Goal: Transaction & Acquisition: Purchase product/service

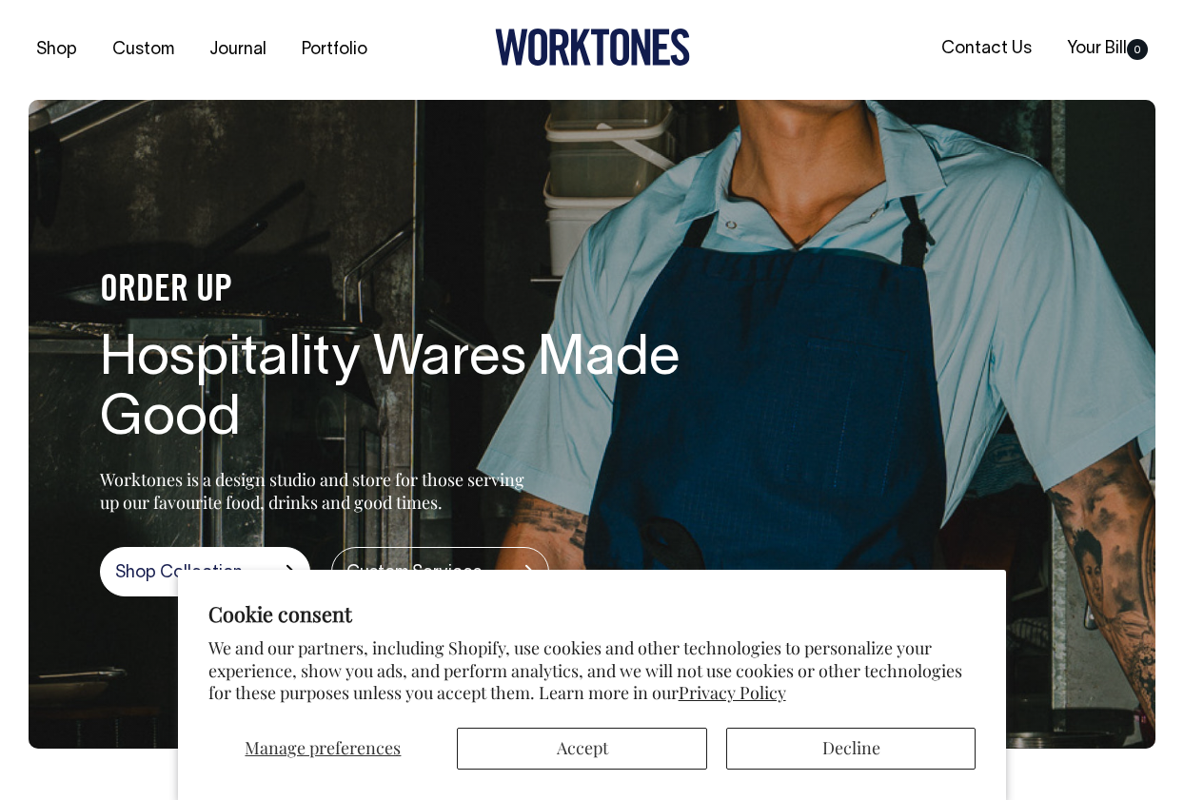
click at [635, 754] on button "Accept" at bounding box center [582, 749] width 250 height 42
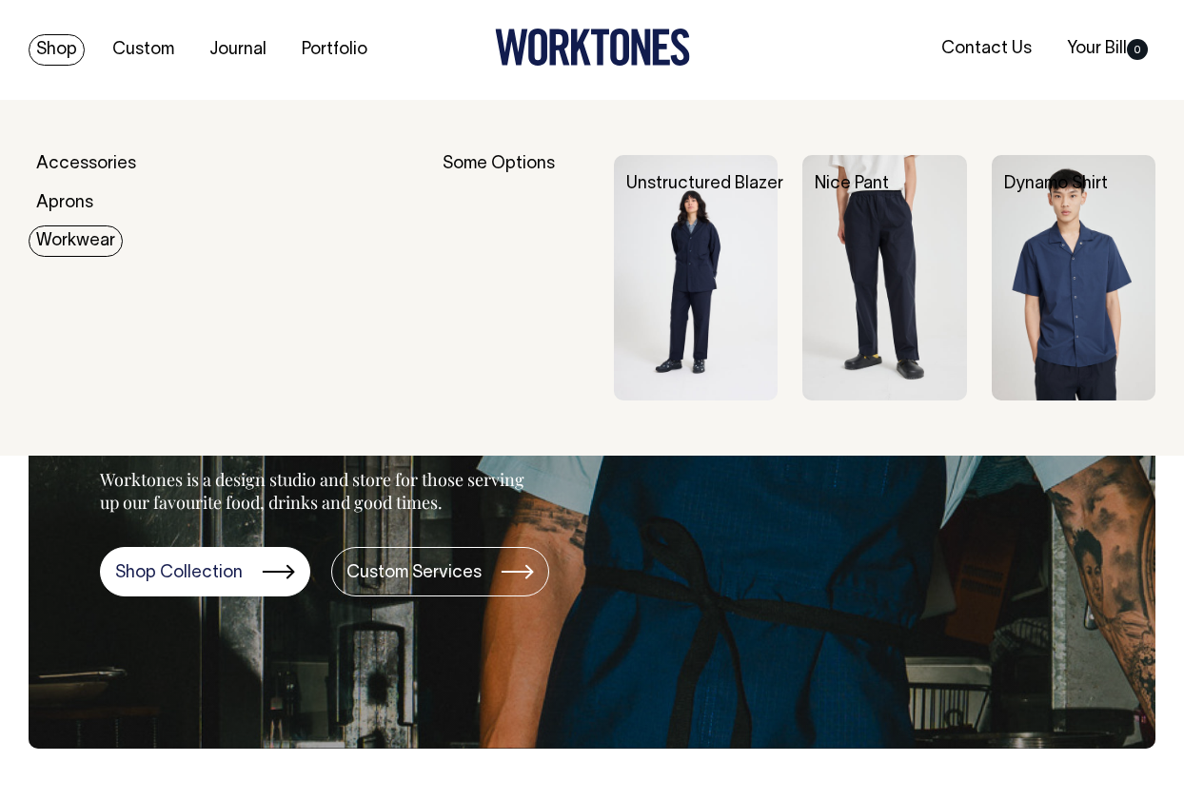
click at [75, 237] on link "Workwear" at bounding box center [76, 240] width 94 height 31
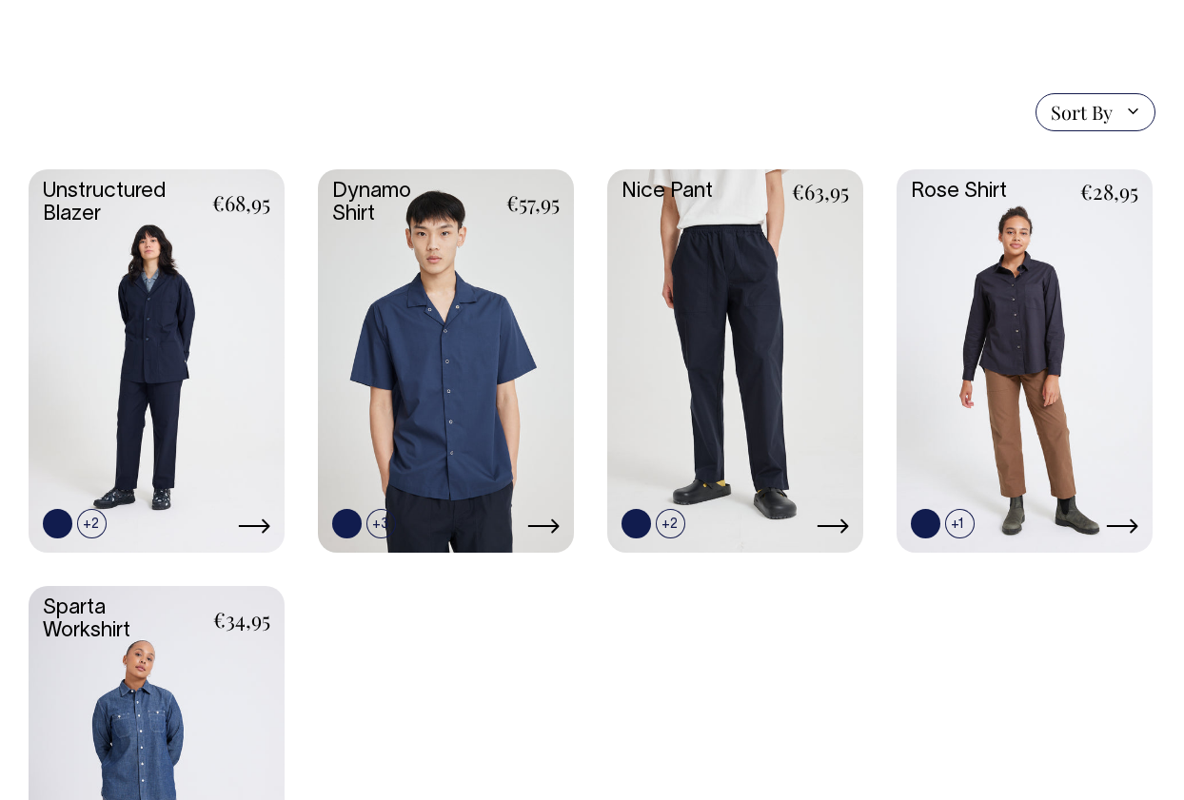
scroll to position [454, 0]
click at [162, 384] on link at bounding box center [157, 360] width 256 height 381
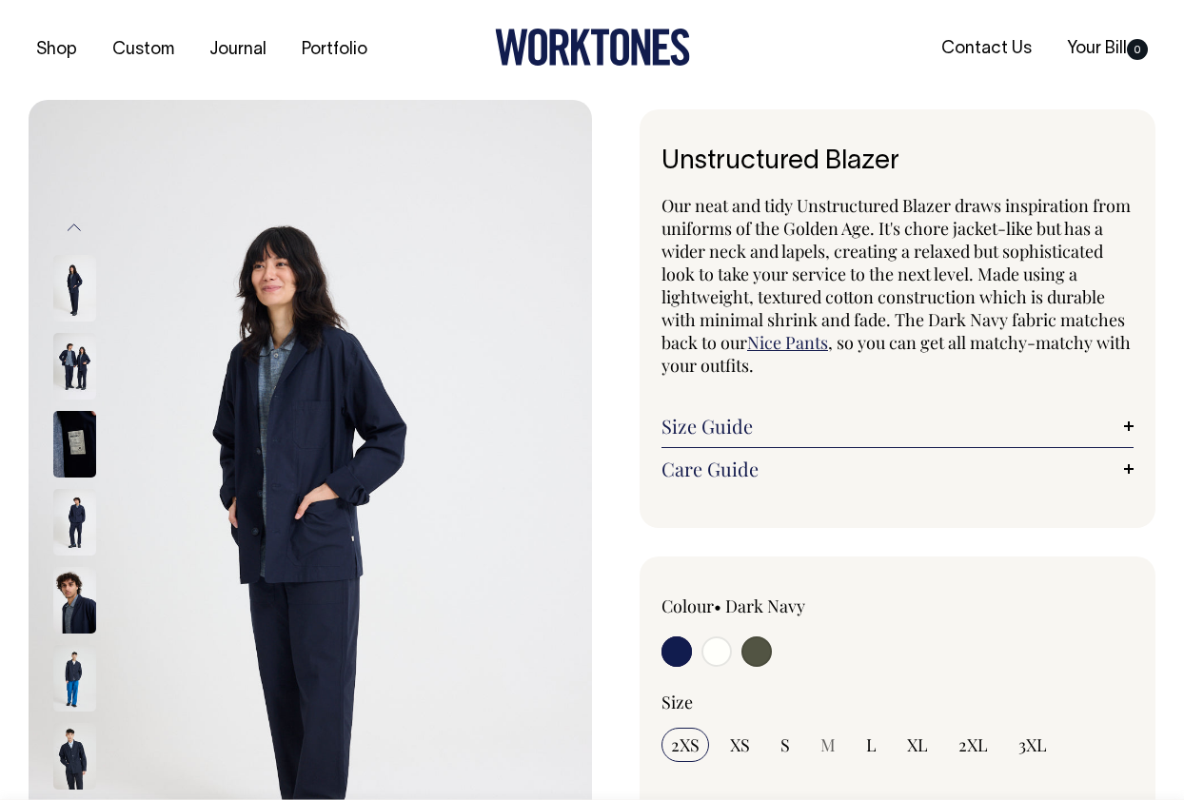
click at [754, 642] on input "radio" at bounding box center [756, 652] width 30 height 30
radio input "true"
select select "Olive"
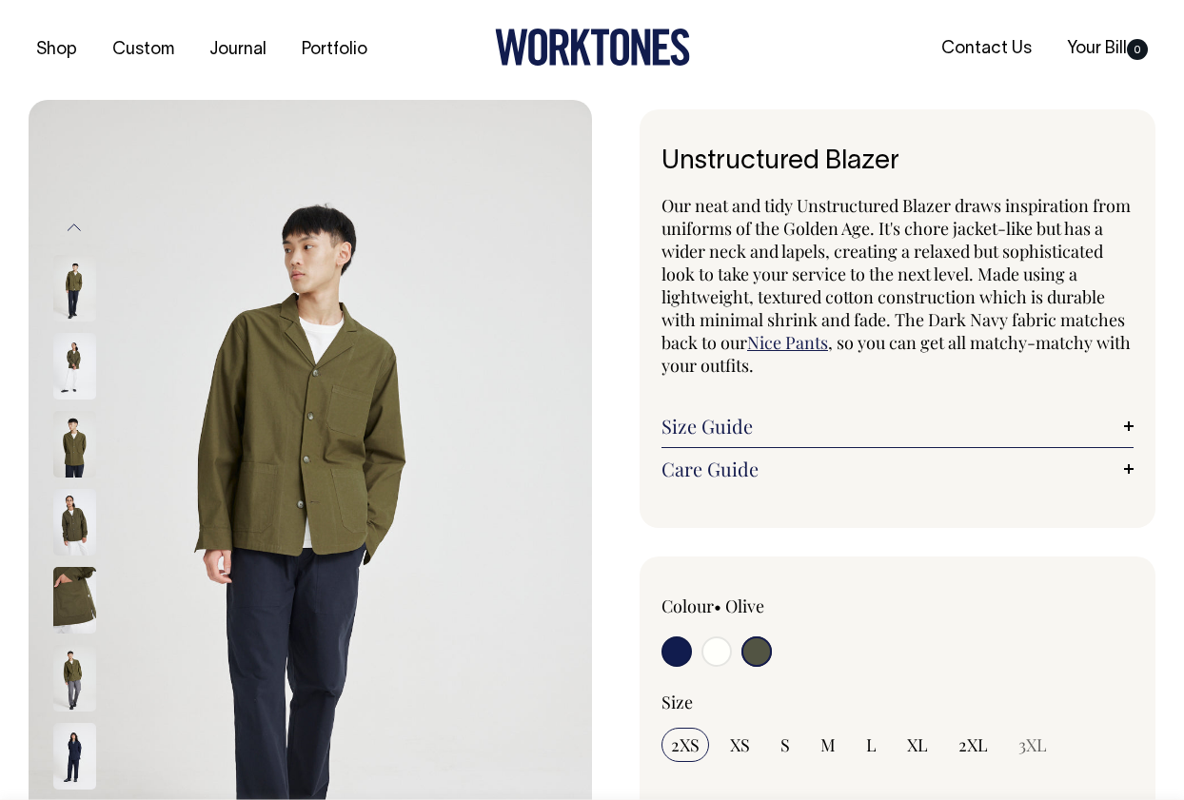
click at [727, 647] on input "radio" at bounding box center [716, 652] width 30 height 30
radio input "true"
select select "Off-White"
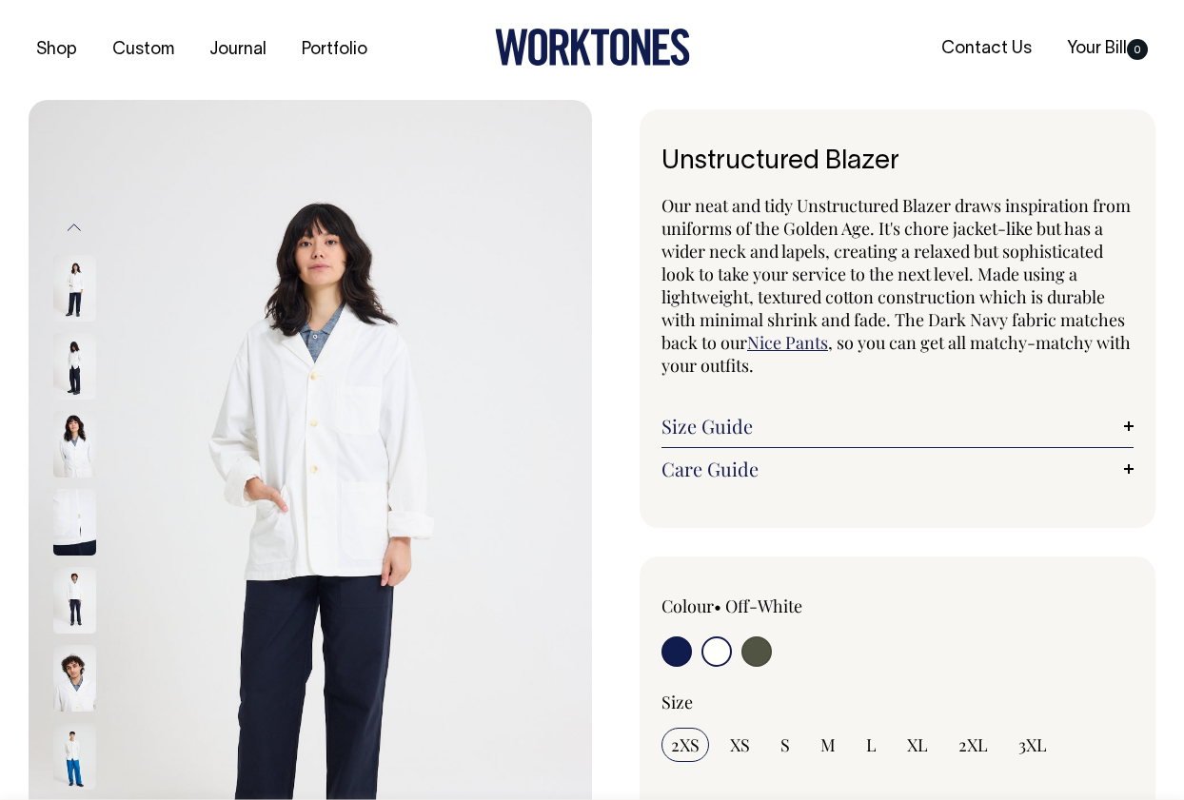
click at [72, 453] on img at bounding box center [74, 444] width 43 height 67
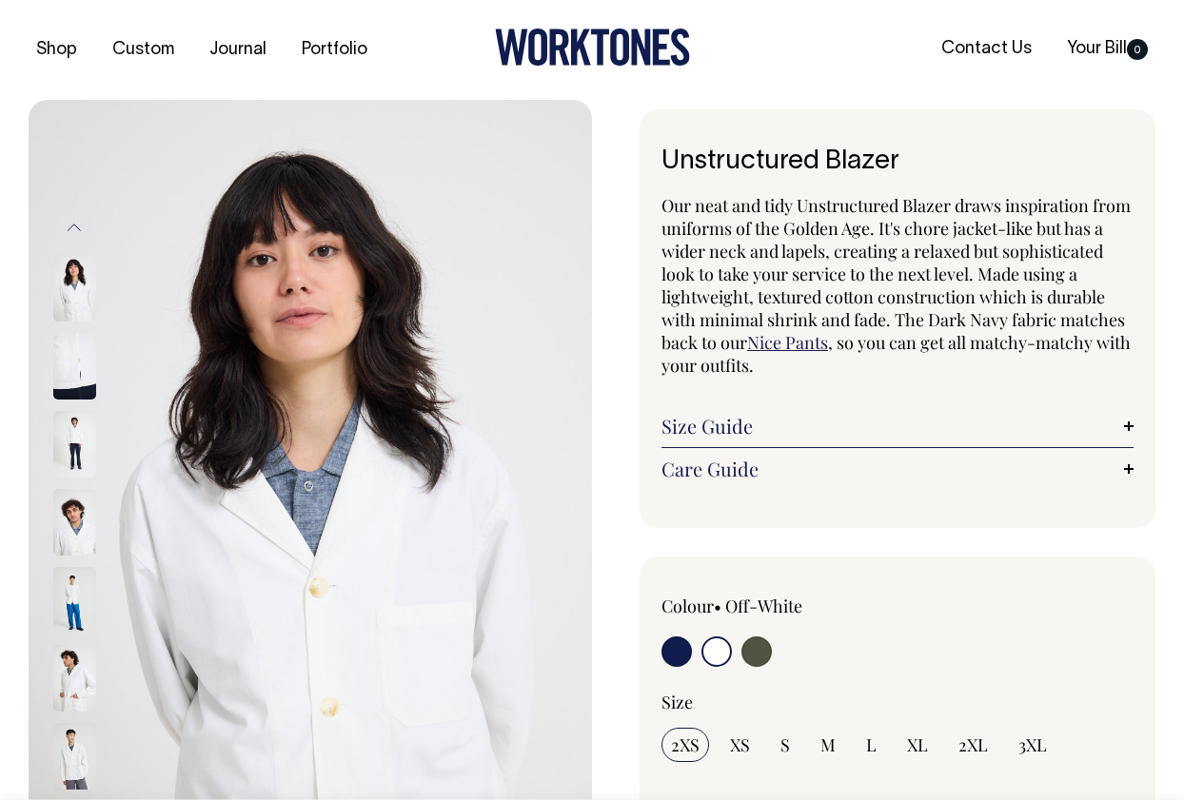
click at [72, 474] on img at bounding box center [74, 444] width 43 height 67
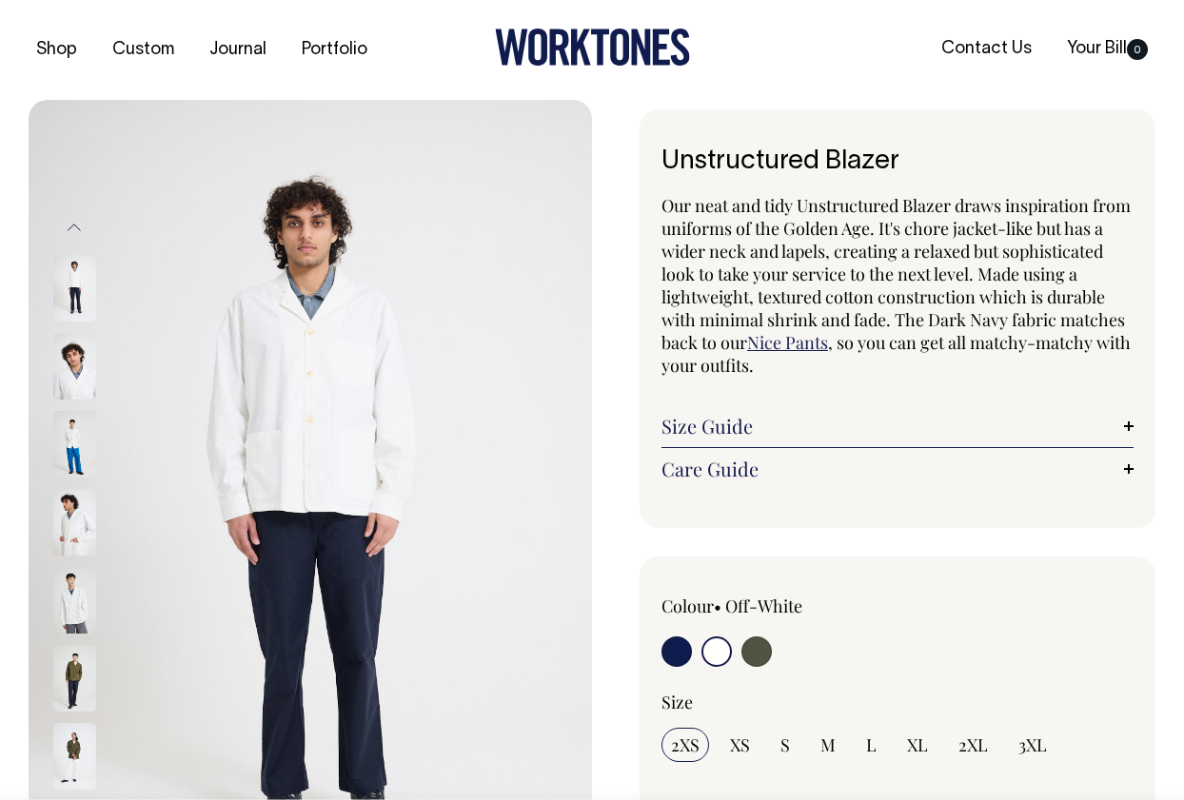
click at [74, 507] on img at bounding box center [74, 522] width 43 height 67
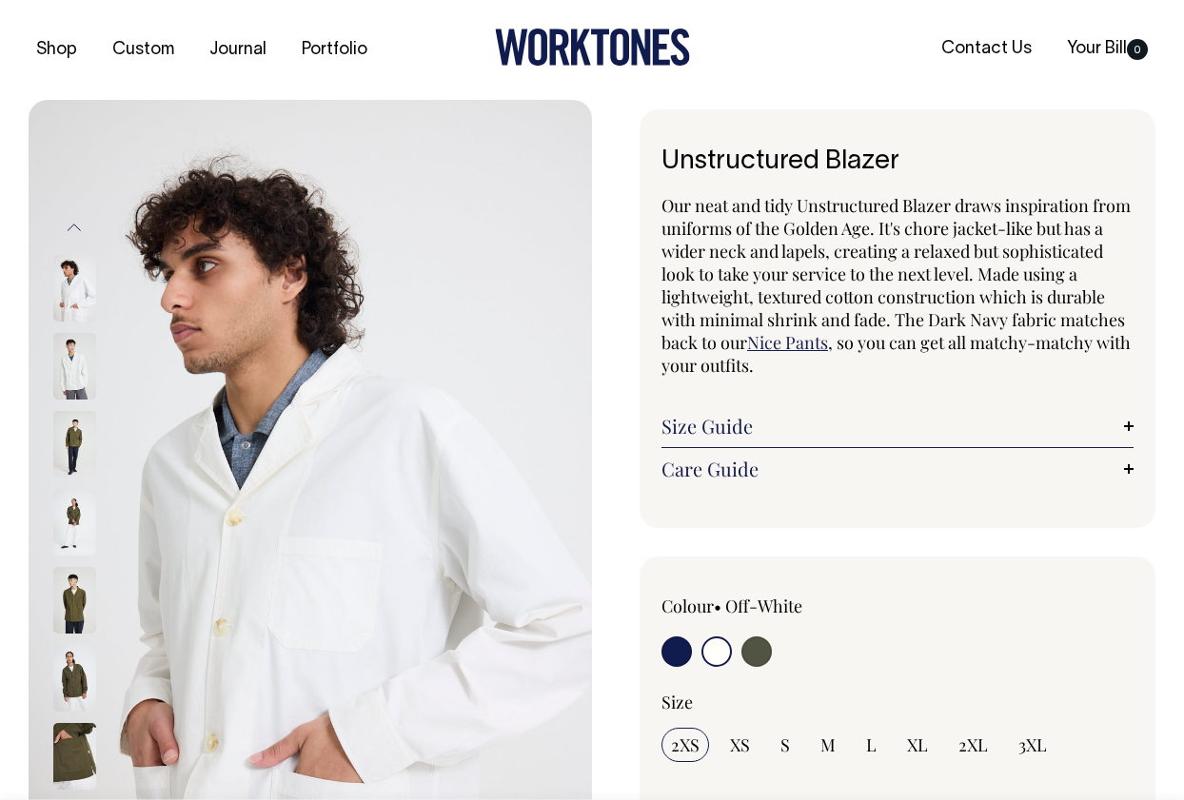
click at [71, 585] on img at bounding box center [74, 600] width 43 height 67
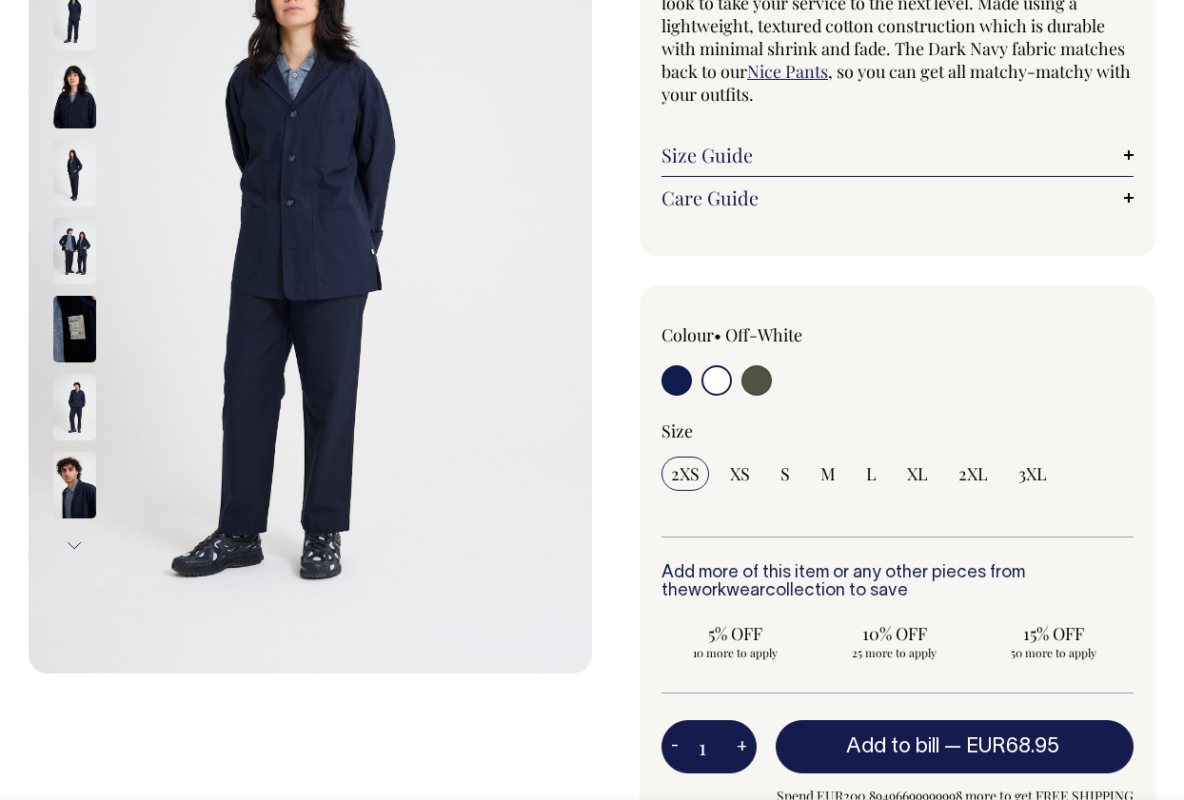
scroll to position [272, 0]
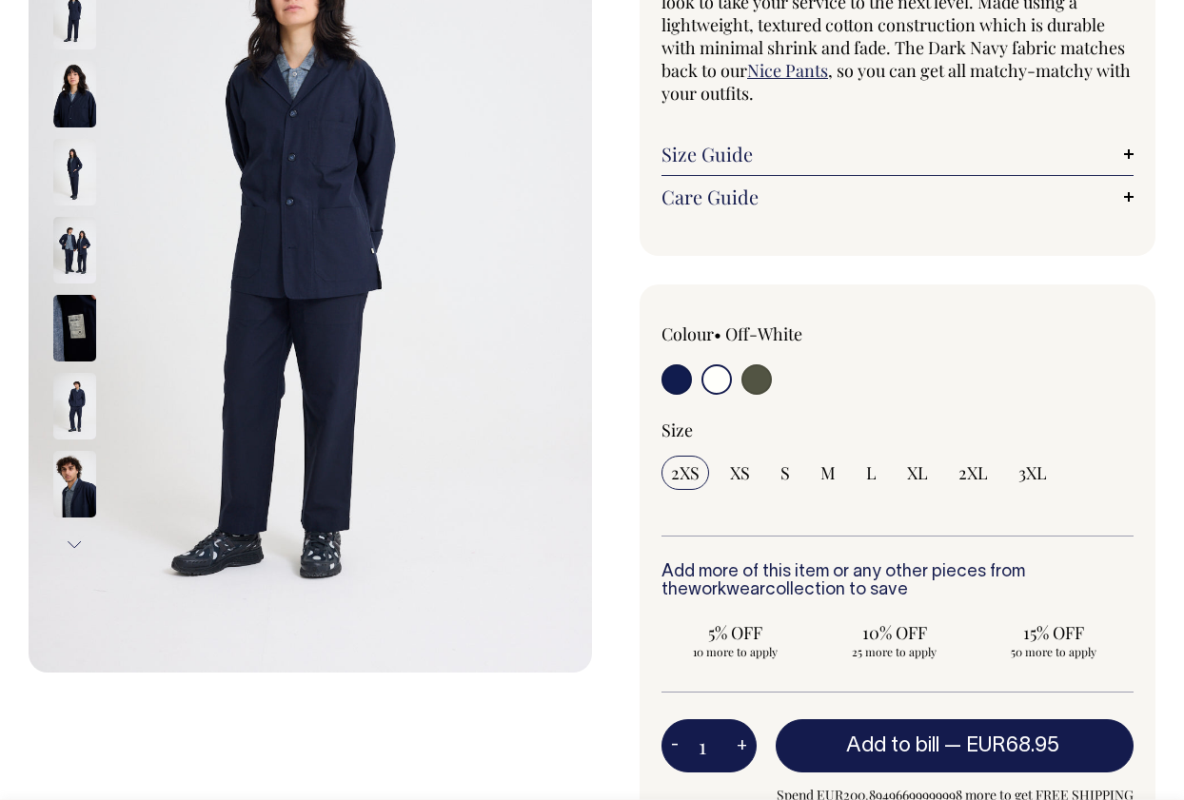
click at [719, 380] on input "radio" at bounding box center [716, 379] width 30 height 30
click at [708, 382] on input "radio" at bounding box center [716, 379] width 30 height 30
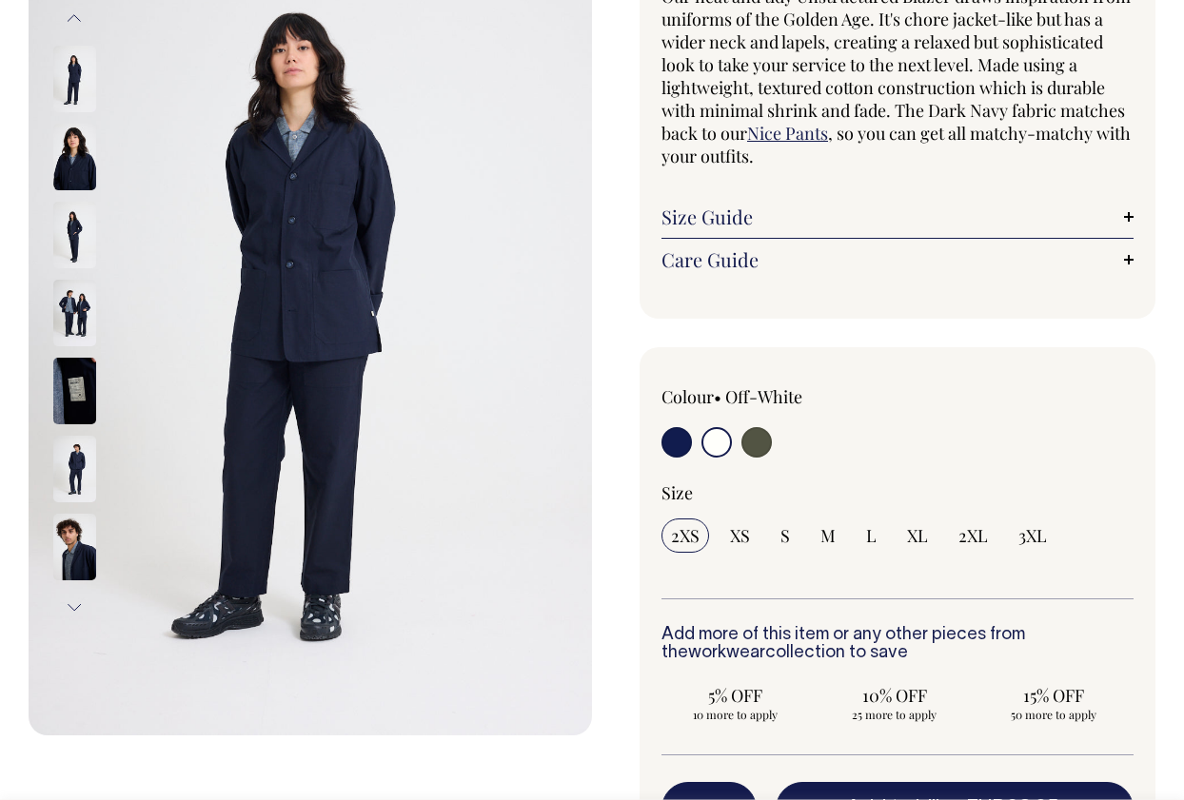
scroll to position [207, 0]
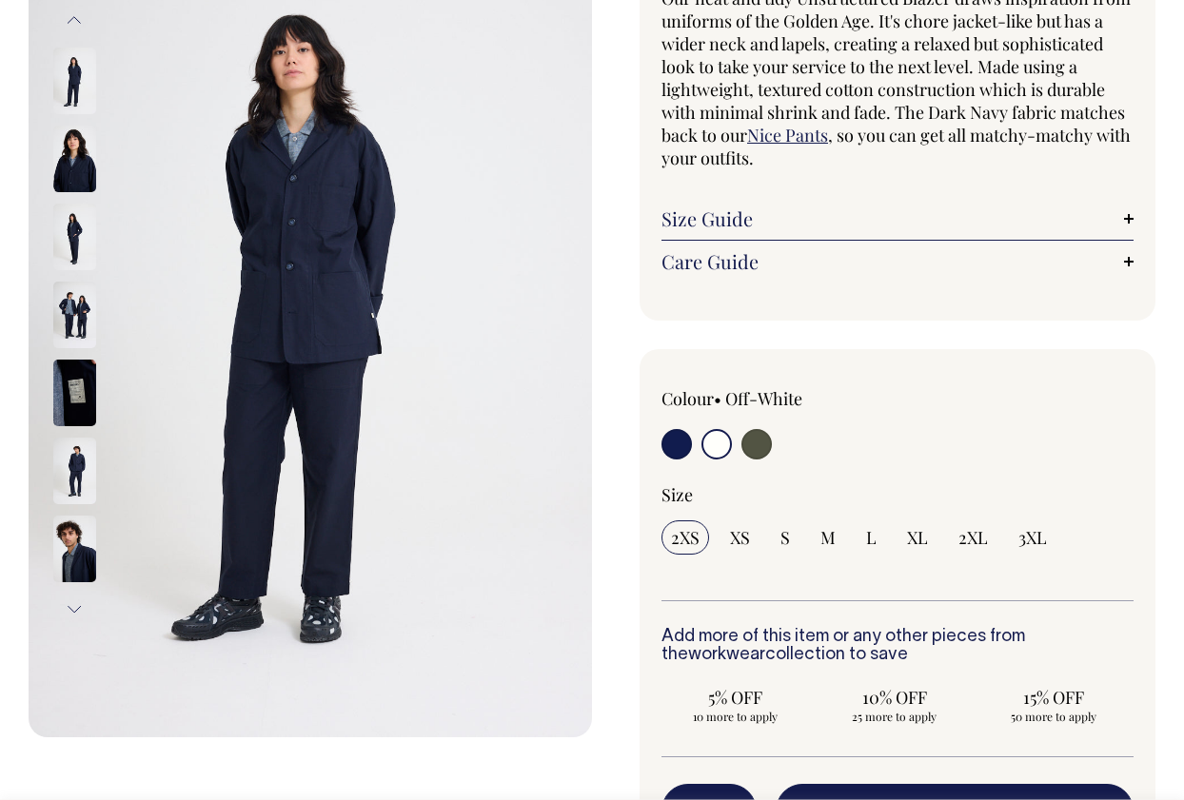
click at [713, 441] on input "radio" at bounding box center [716, 444] width 30 height 30
click at [676, 451] on input "radio" at bounding box center [676, 444] width 30 height 30
radio input "true"
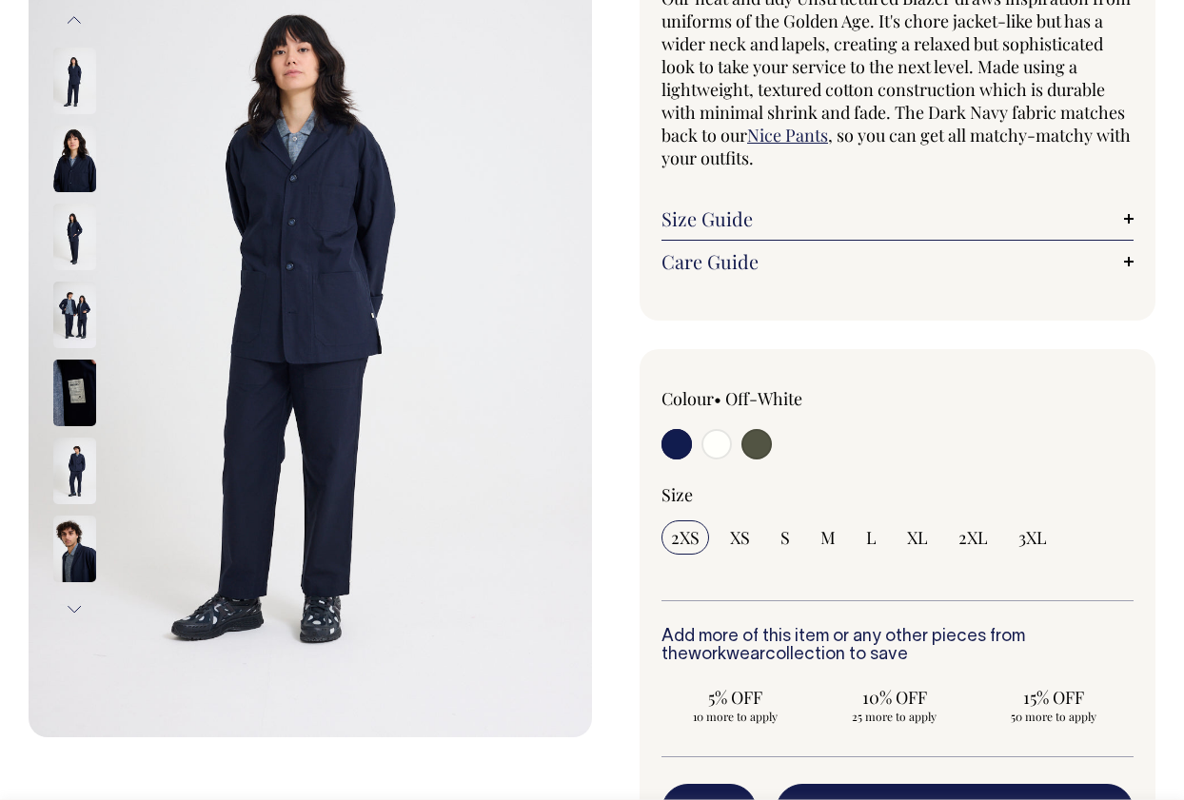
select select "Dark Navy"
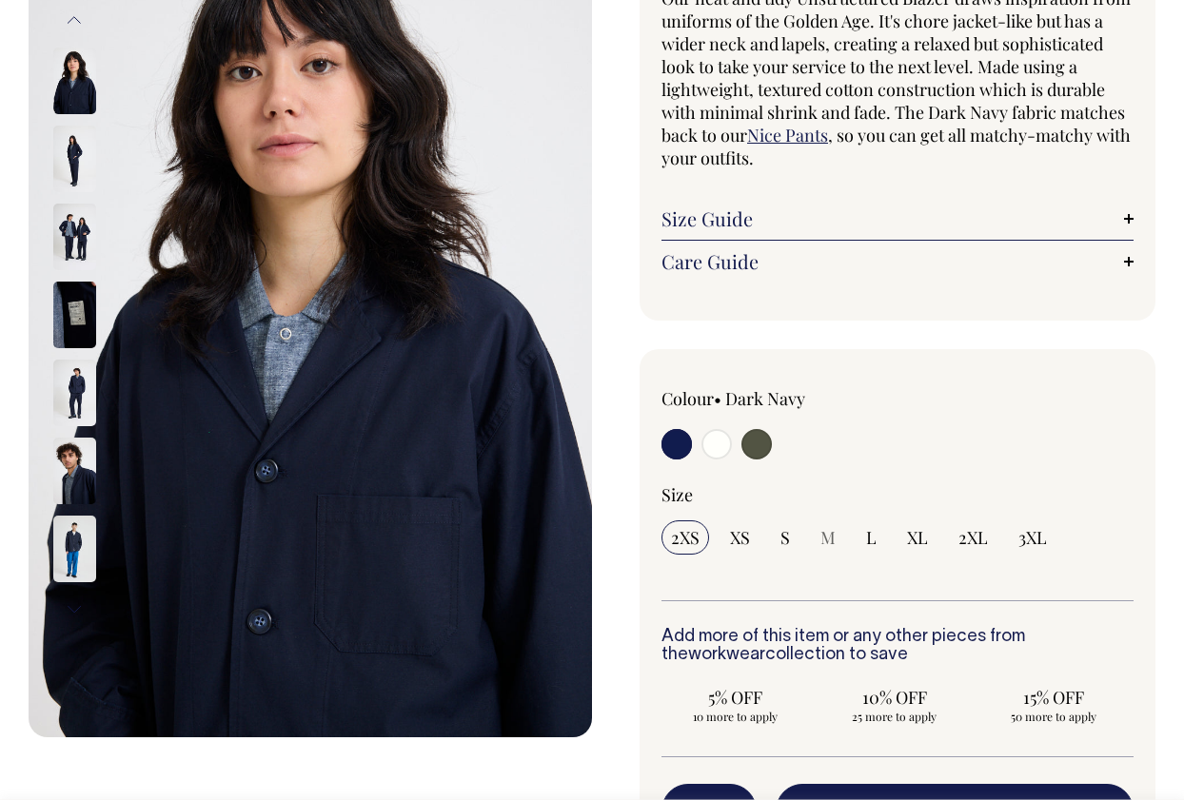
click at [722, 444] on input "radio" at bounding box center [716, 444] width 30 height 30
radio input "true"
select select "Off-White"
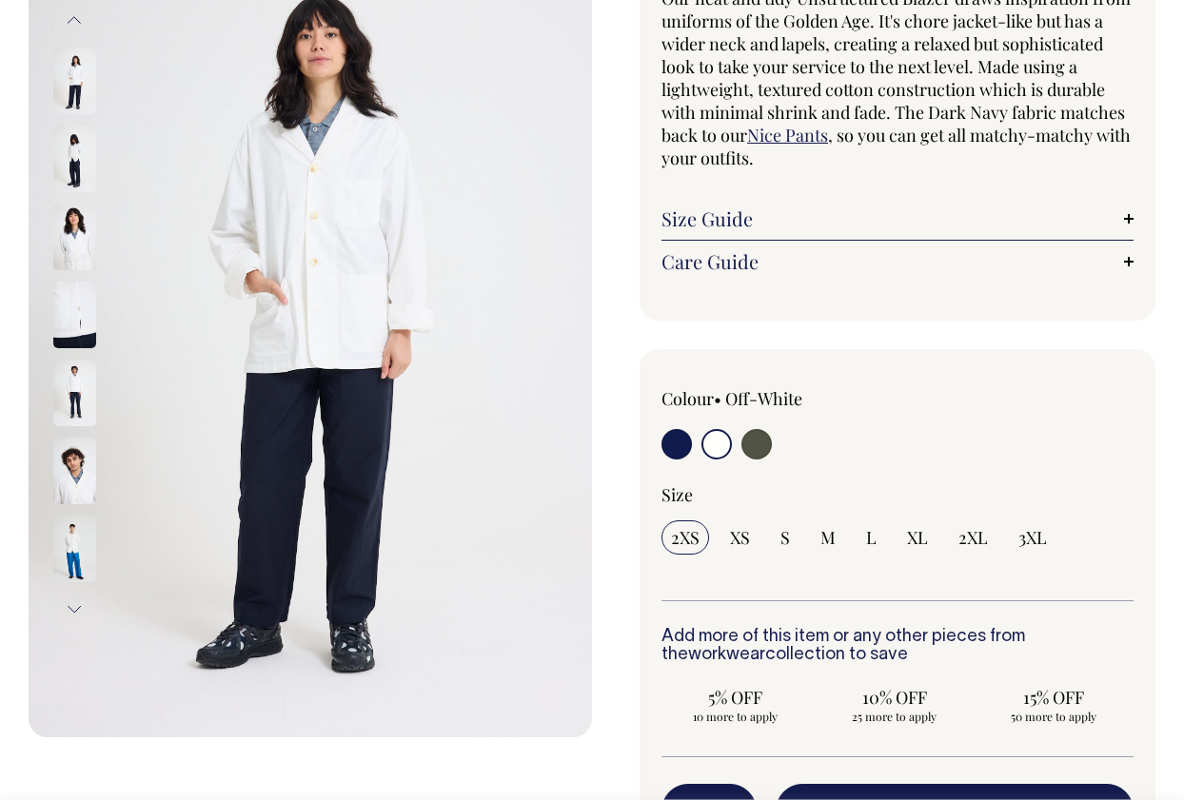
click at [77, 458] on img at bounding box center [74, 471] width 43 height 67
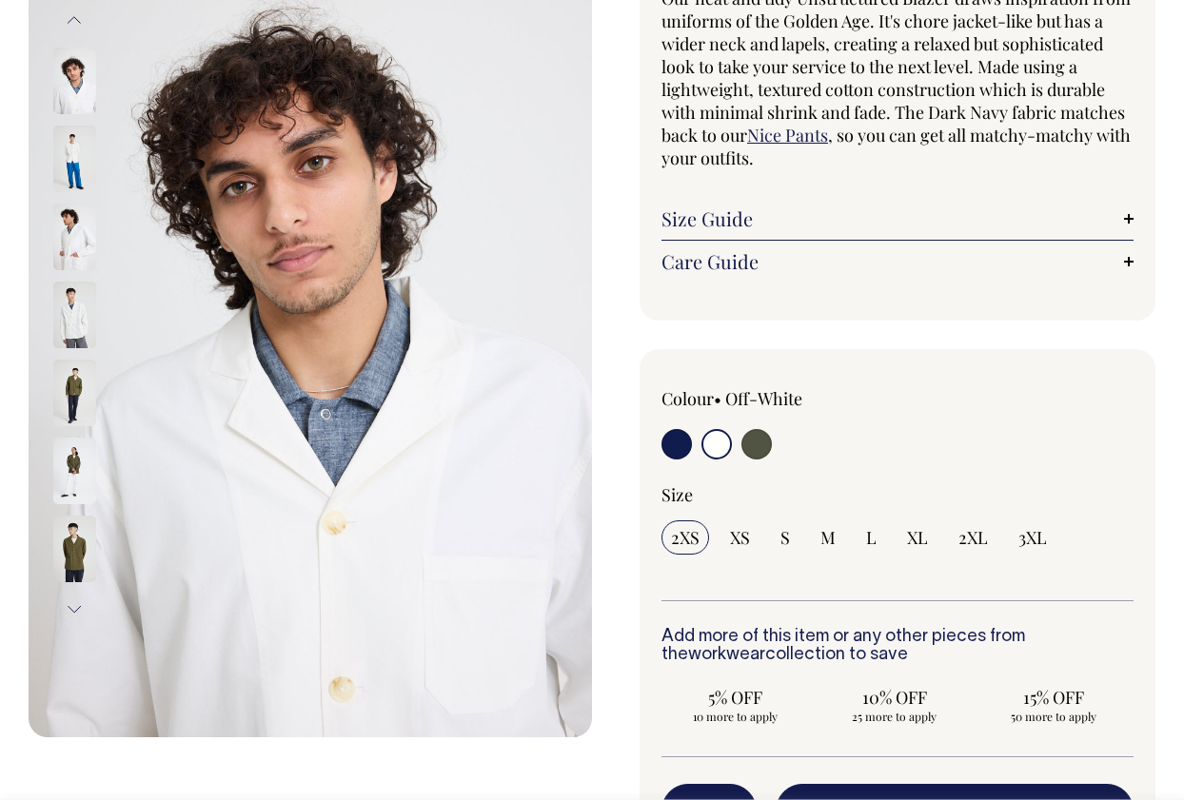
click at [76, 236] on img at bounding box center [74, 237] width 43 height 67
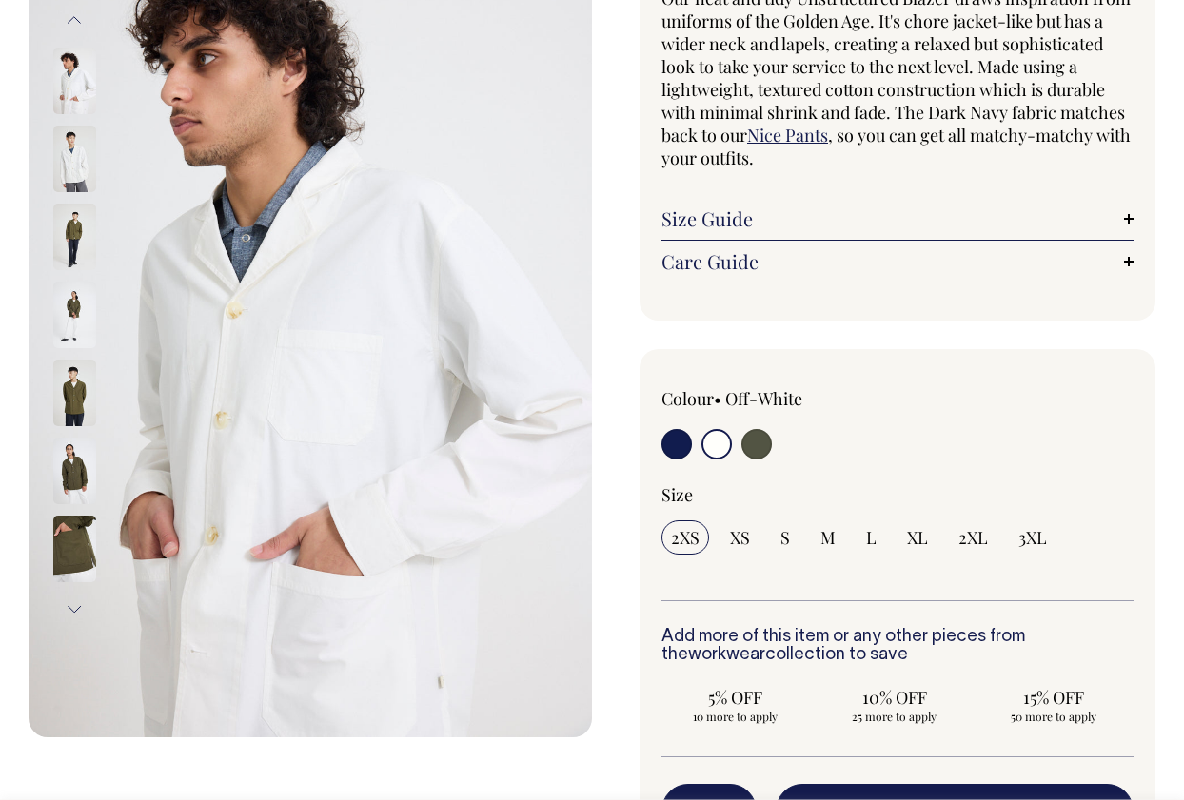
click at [71, 151] on img at bounding box center [74, 159] width 43 height 67
